Goal: Information Seeking & Learning: Learn about a topic

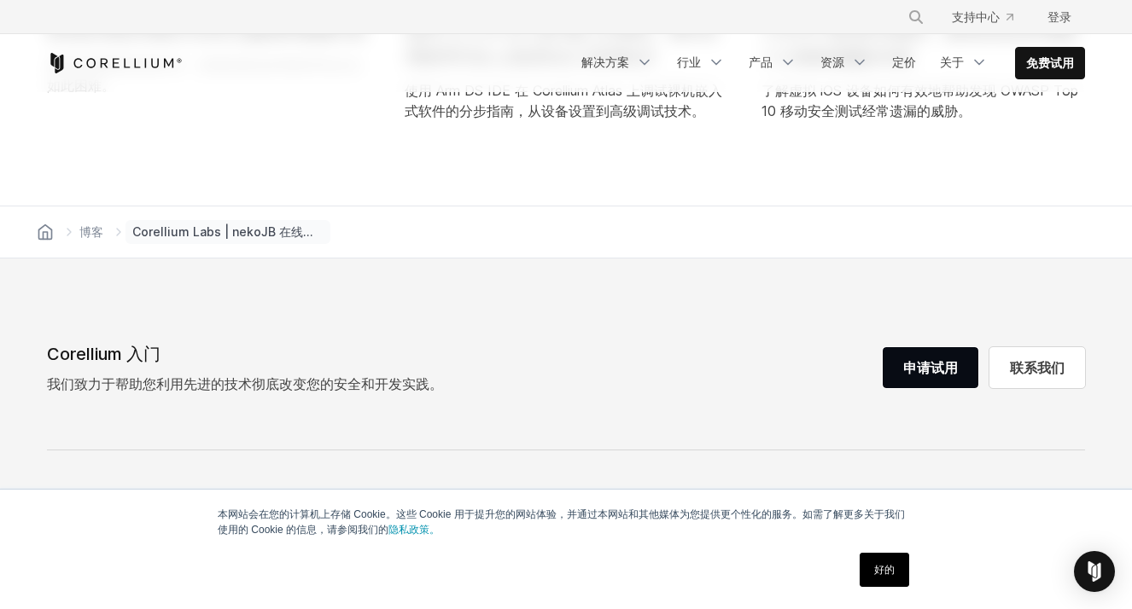
scroll to position [8531, 0]
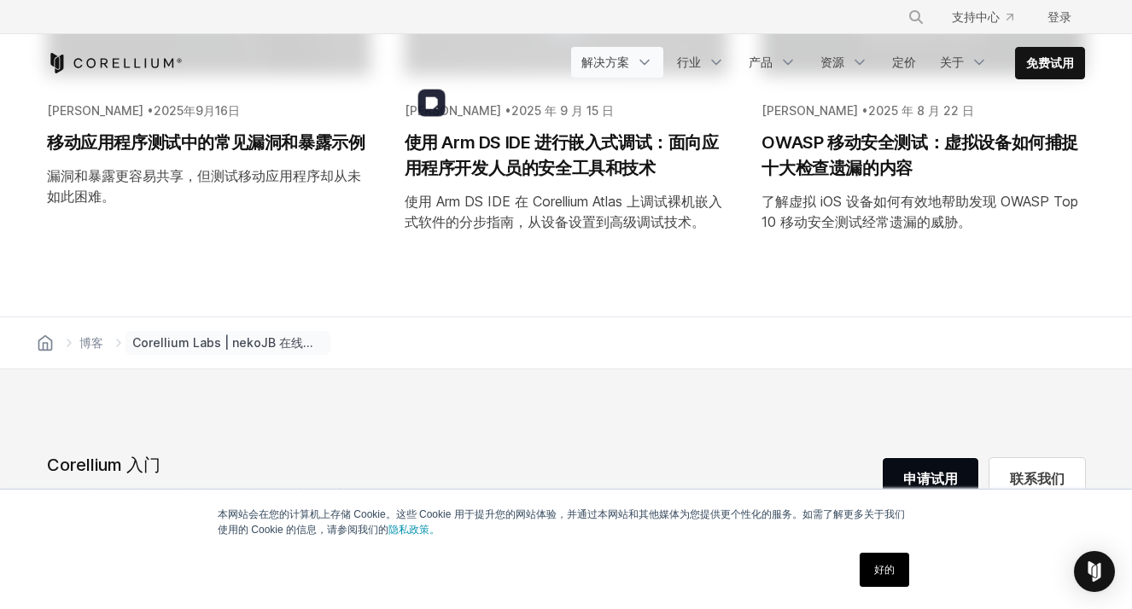
click at [597, 73] on link "解决方案" at bounding box center [617, 62] width 92 height 31
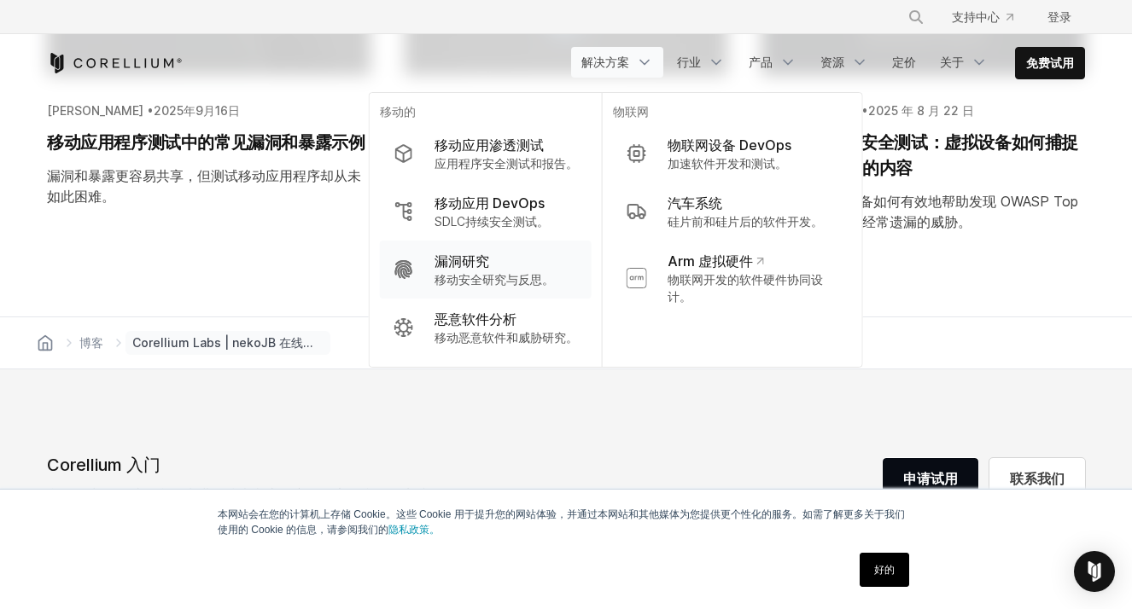
click at [506, 259] on div "漏洞研究" at bounding box center [493, 261] width 119 height 20
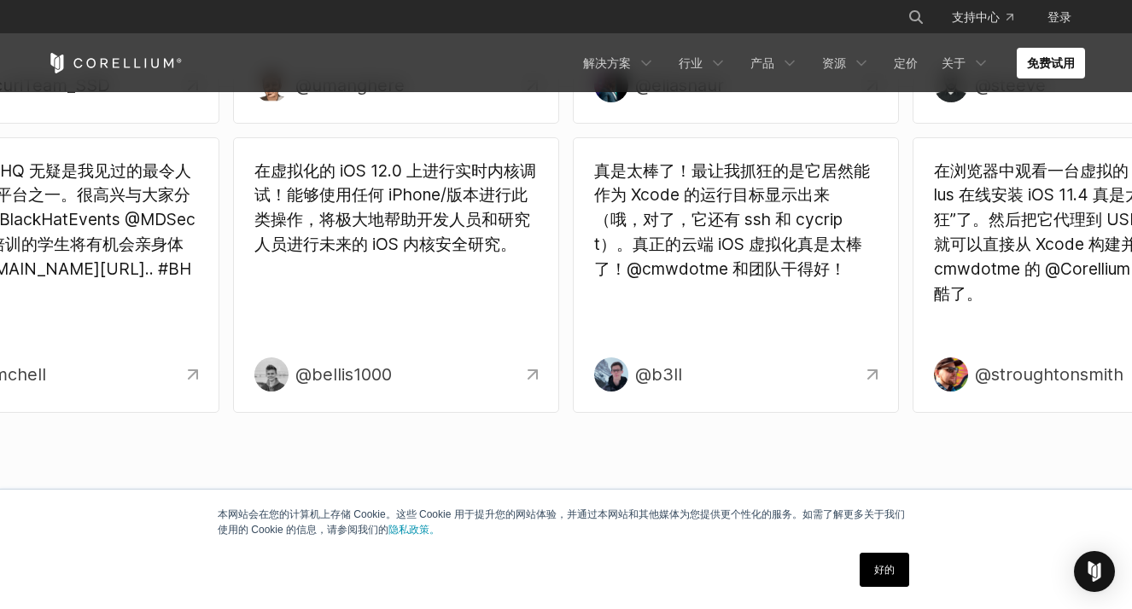
scroll to position [5020, 0]
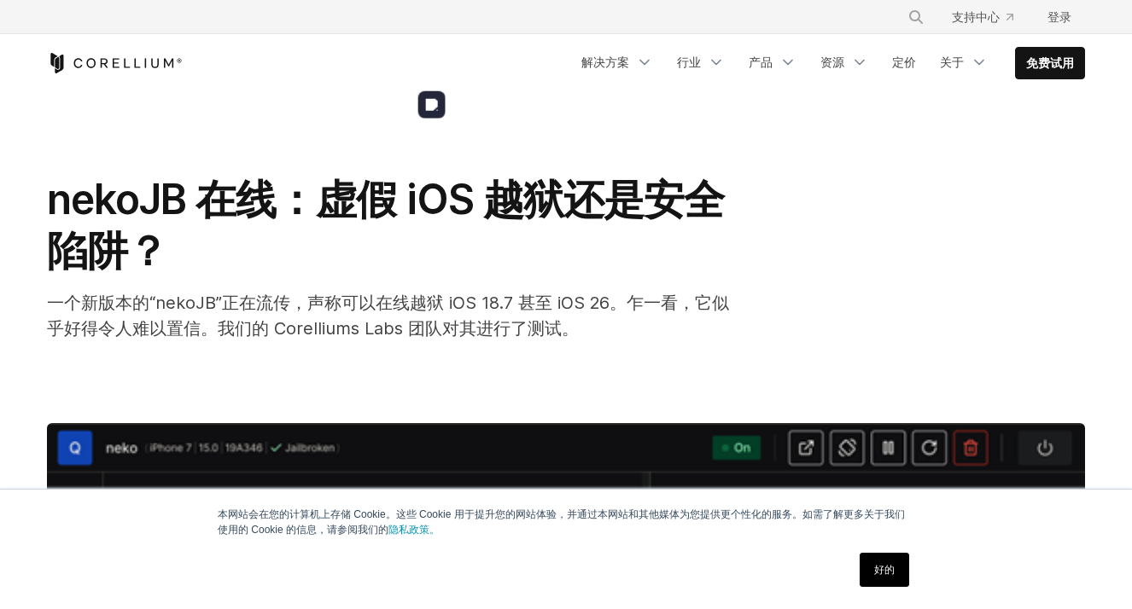
scroll to position [8914, 0]
